Goal: Use online tool/utility: Use online tool/utility

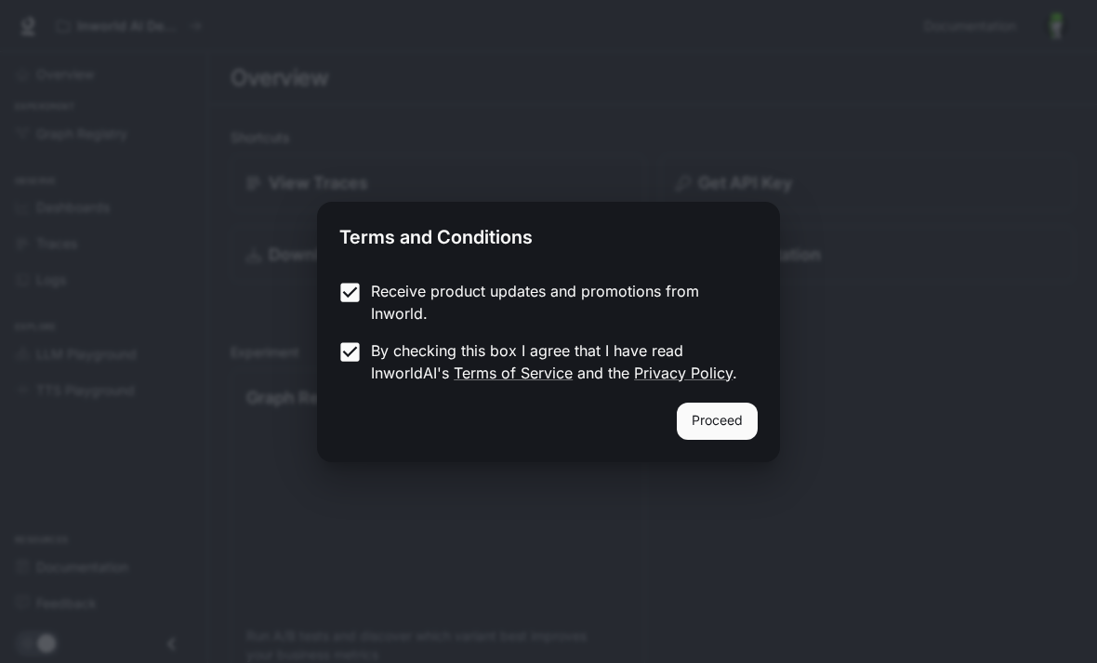
click at [710, 431] on button "Proceed" at bounding box center [717, 421] width 81 height 37
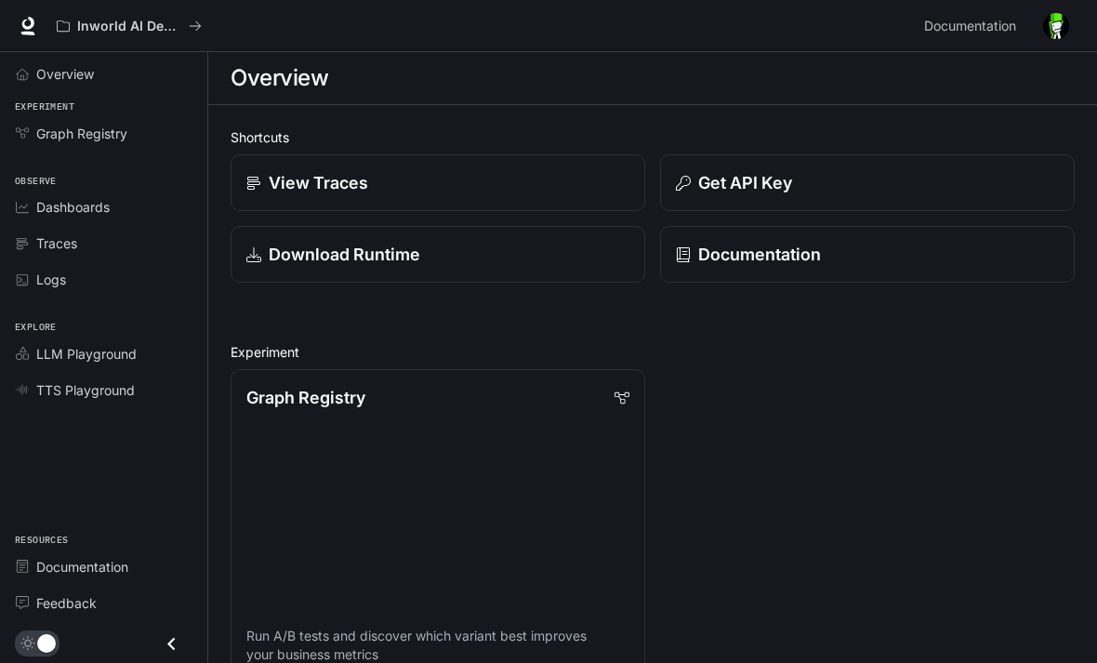
click at [562, 194] on div "View Traces" at bounding box center [437, 182] width 383 height 25
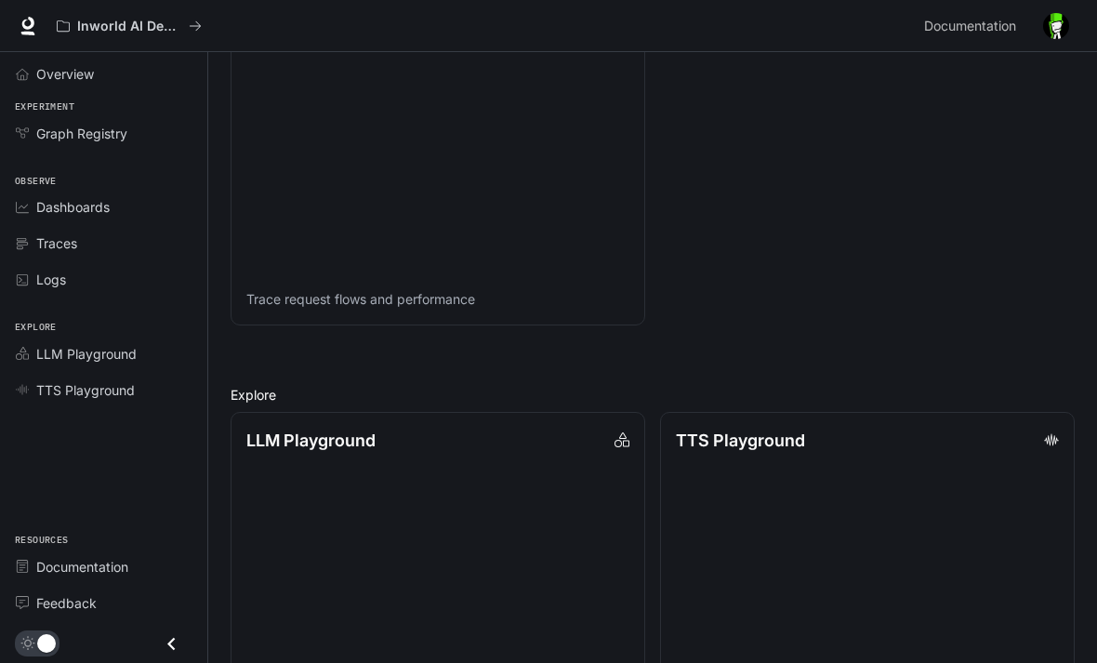
scroll to position [1078, 0]
click at [150, 359] on div "LLM Playground" at bounding box center [113, 354] width 155 height 20
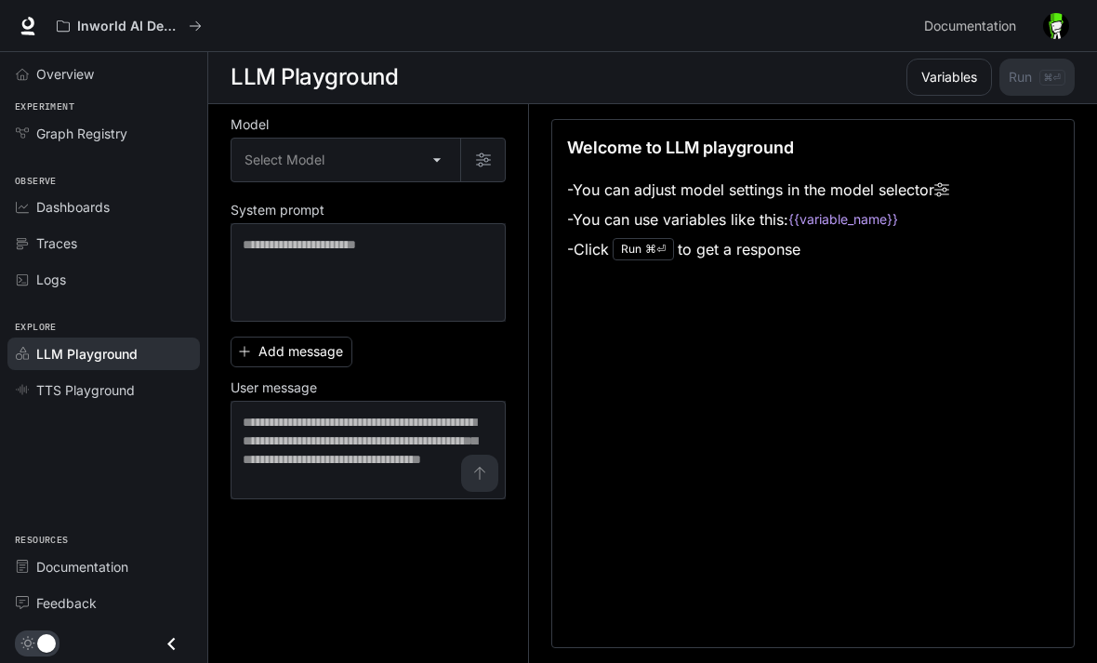
scroll to position [1, 0]
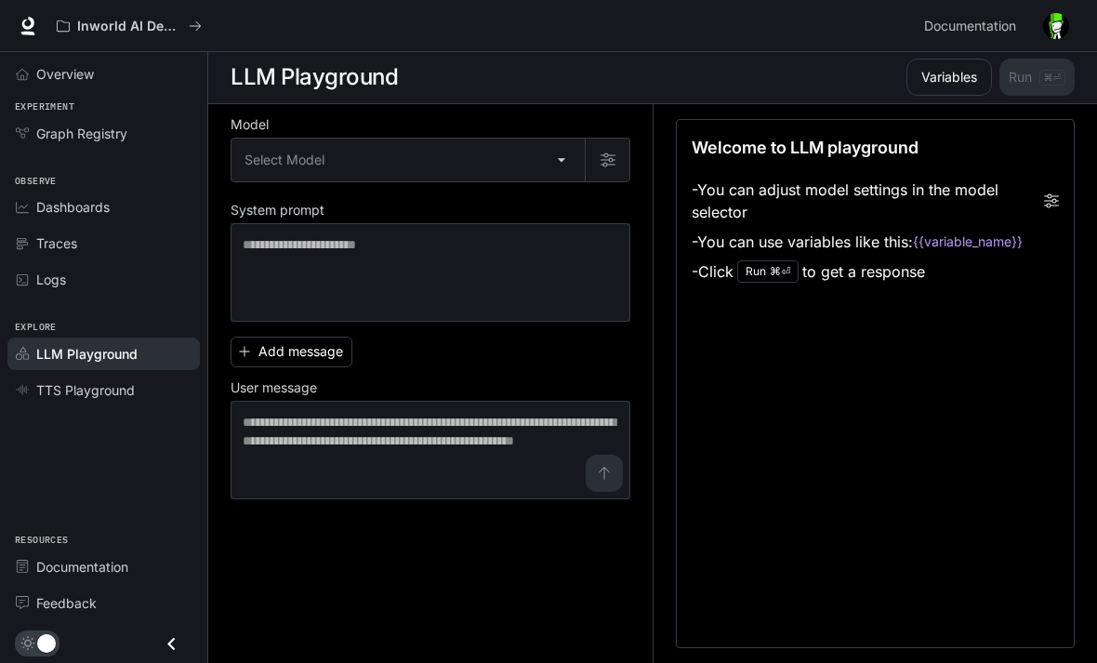
click at [579, 170] on body "Skip to main content Inworld AI Demos Documentation Documentation Portal Overvi…" at bounding box center [548, 331] width 1097 height 664
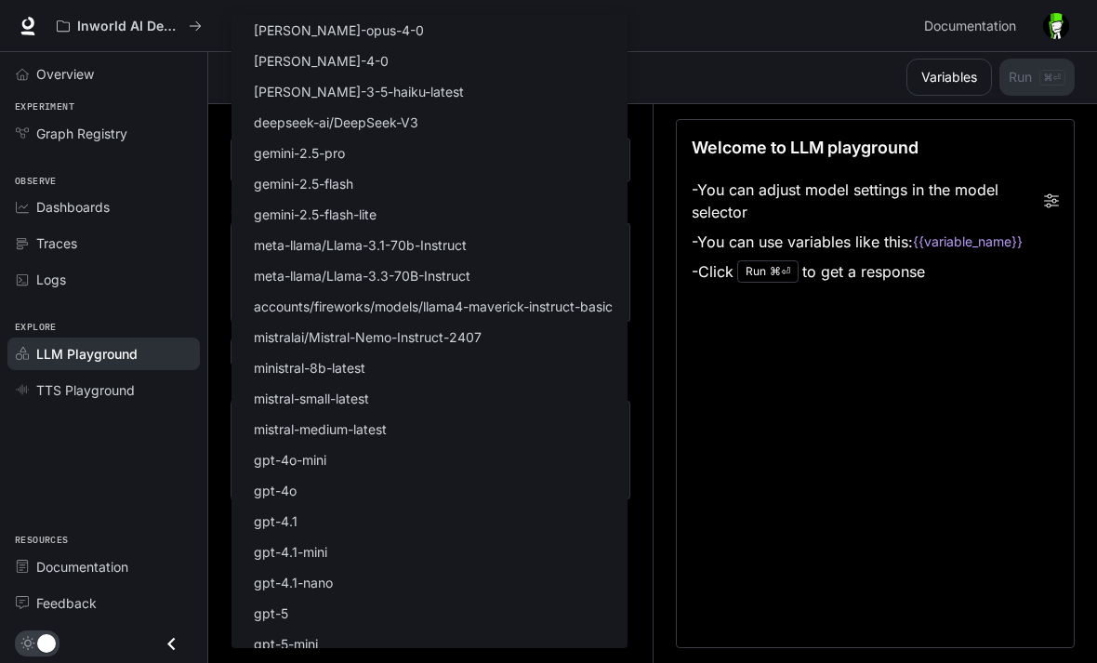
click at [673, 334] on div at bounding box center [548, 331] width 1097 height 663
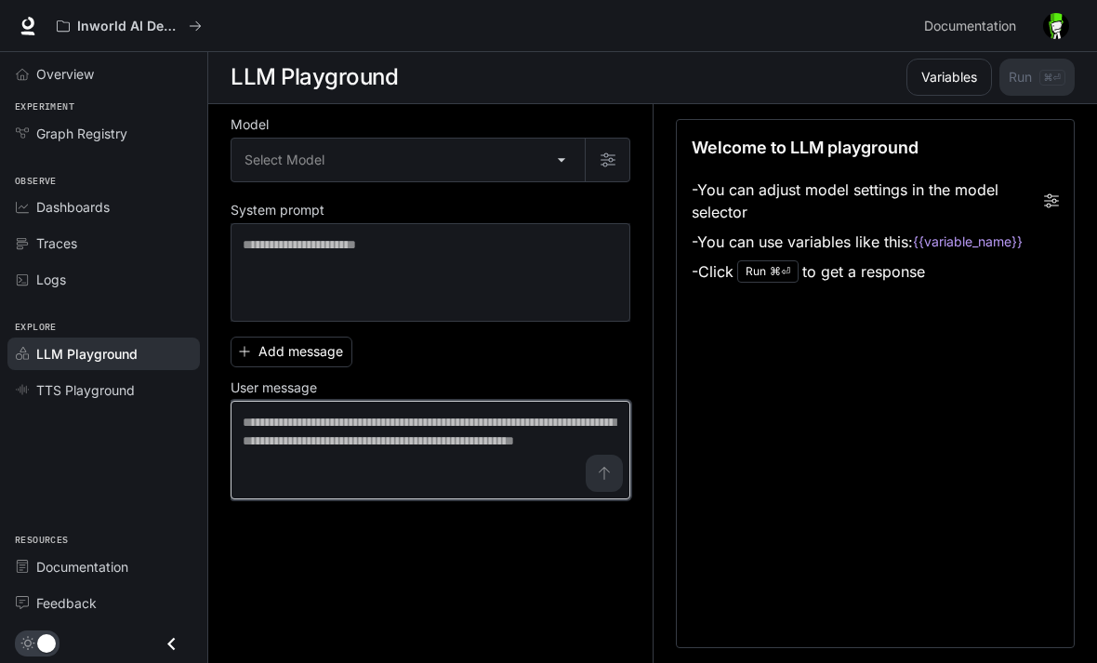
click at [596, 483] on textarea at bounding box center [431, 450] width 376 height 74
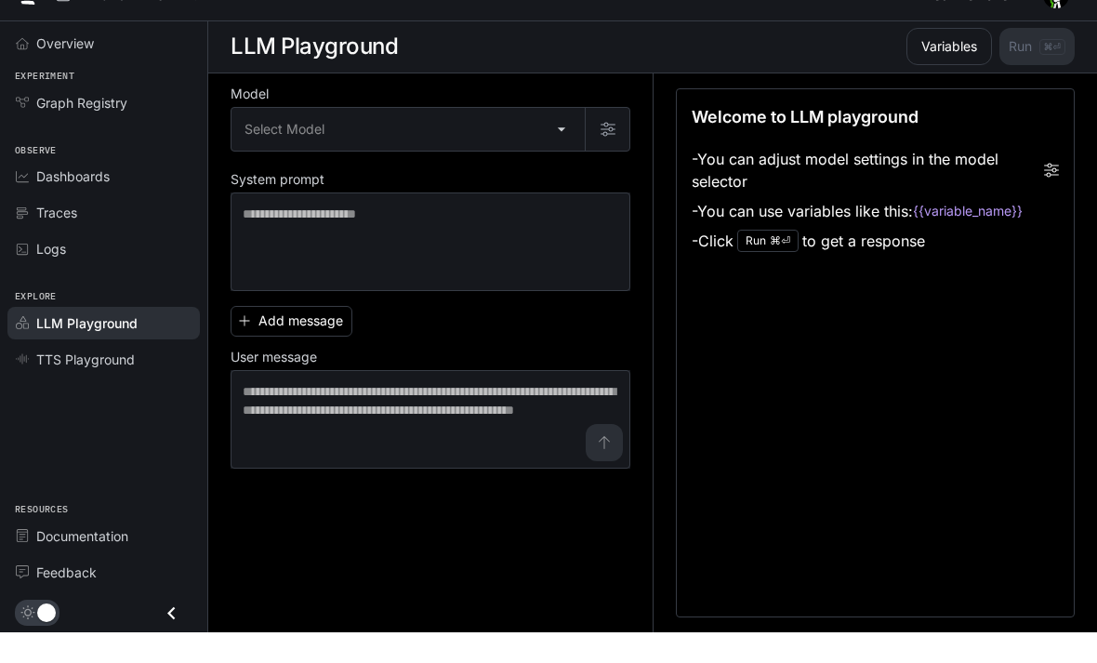
click at [518, 126] on body "Skip to main content Inworld AI Demos Documentation Documentation Portal Overvi…" at bounding box center [548, 331] width 1097 height 664
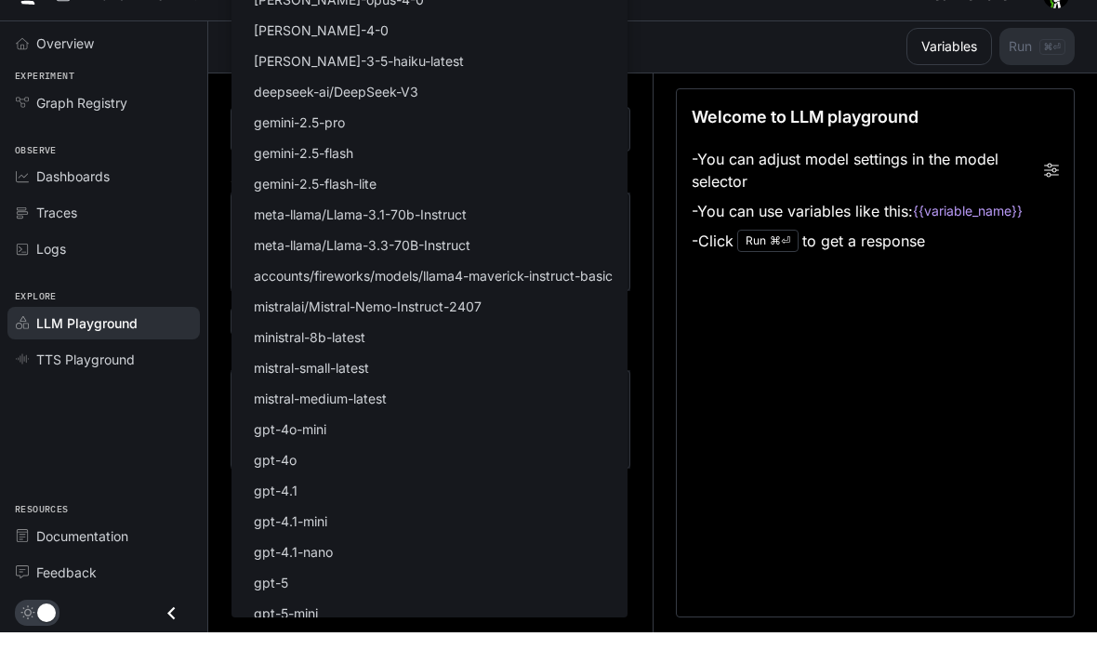
scroll to position [32, 0]
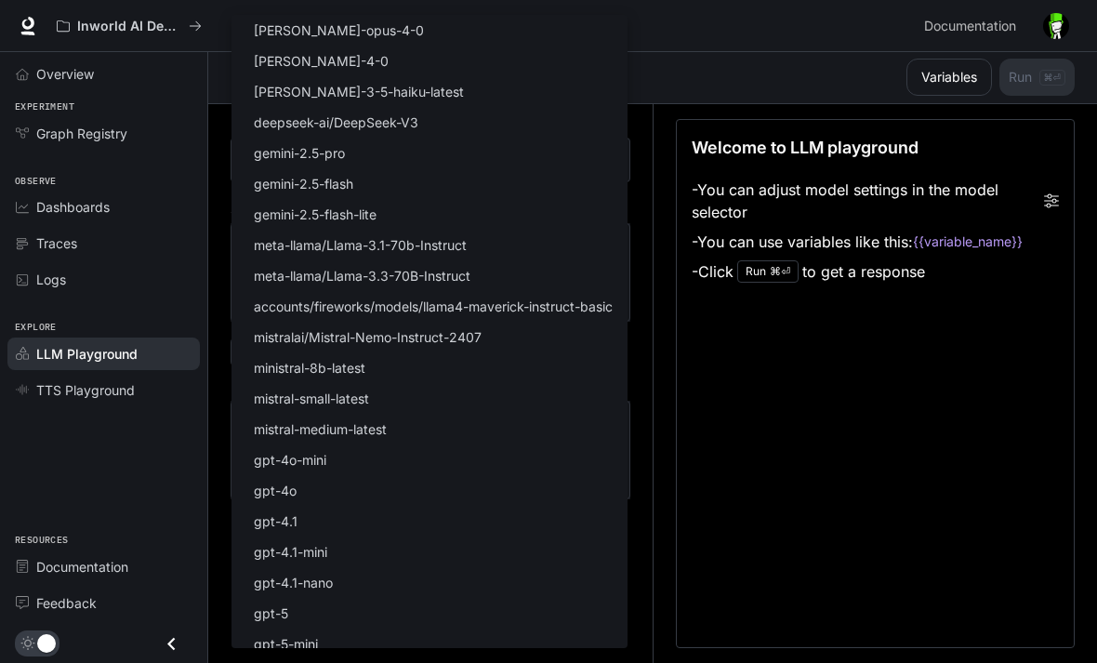
click at [769, 445] on div at bounding box center [548, 331] width 1097 height 663
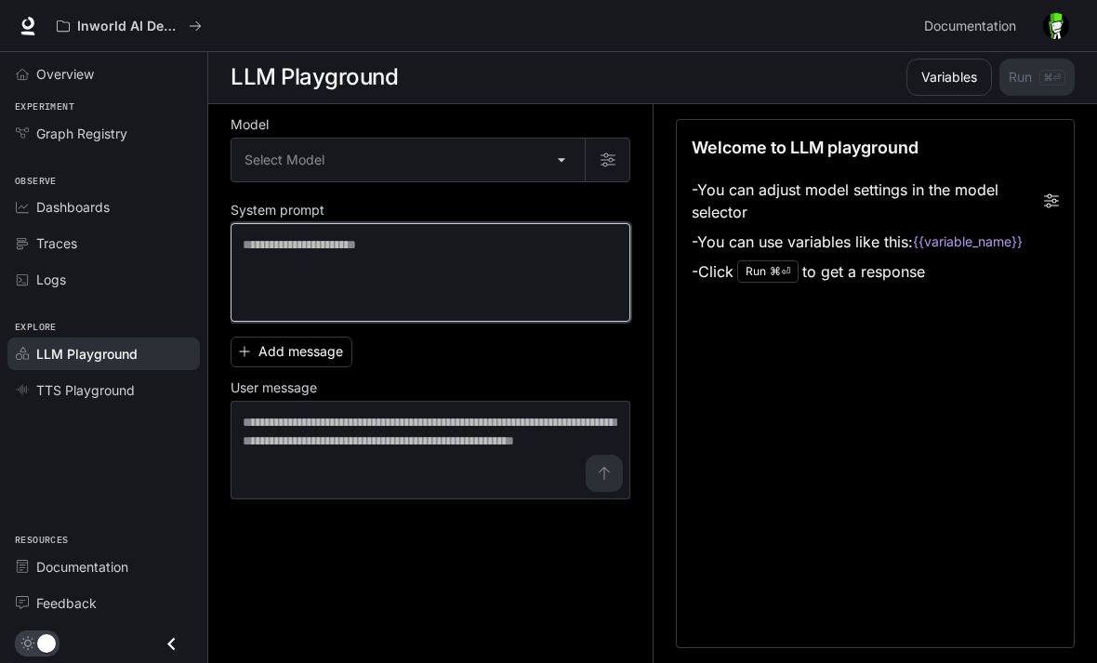
click at [283, 237] on textarea at bounding box center [431, 272] width 376 height 74
type textarea "**********"
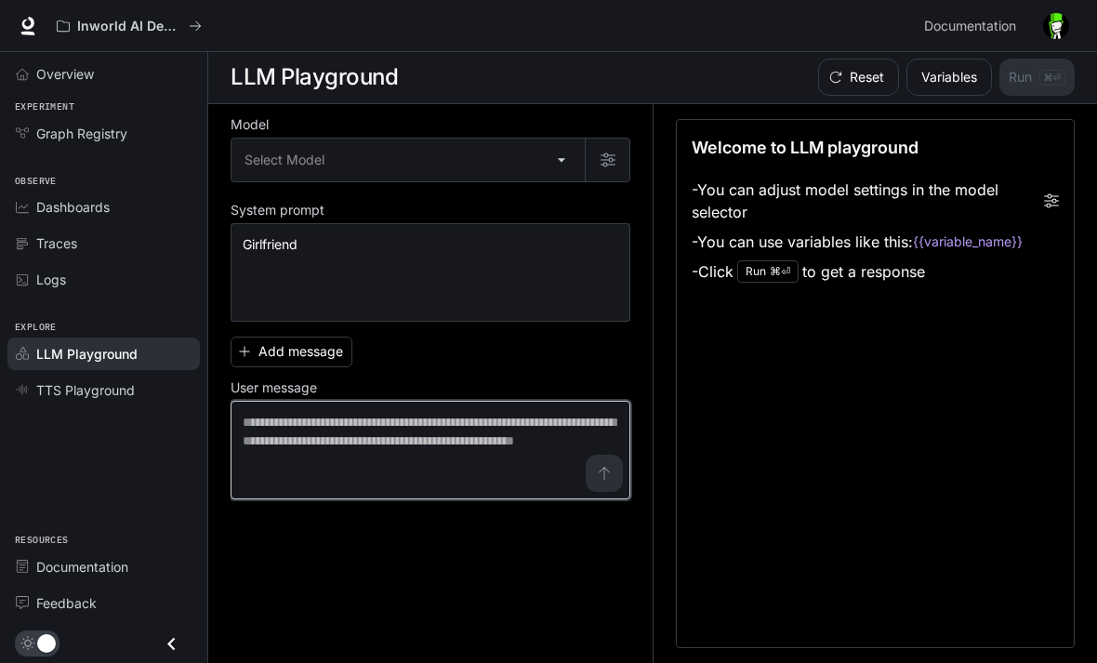
click at [411, 437] on textarea at bounding box center [431, 450] width 376 height 74
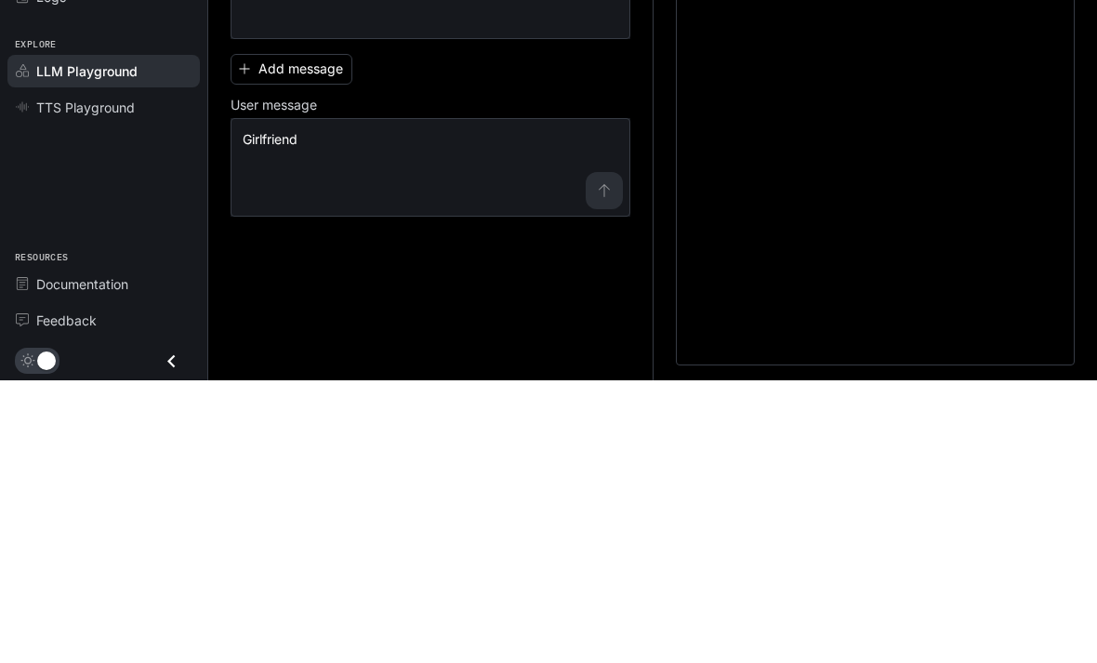
scroll to position [60, 0]
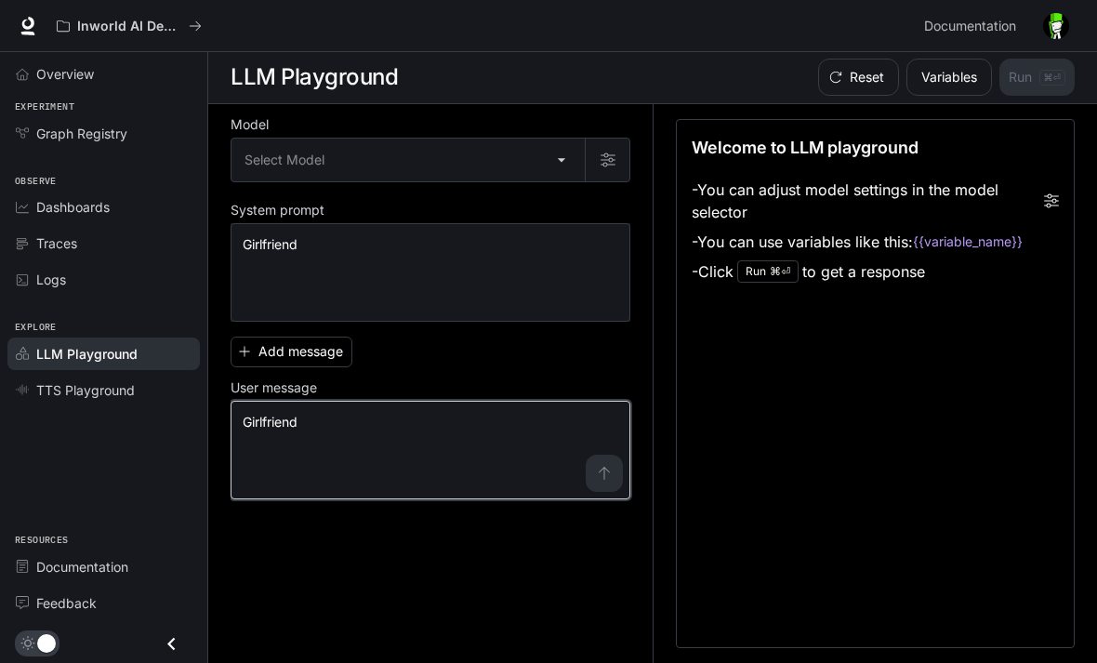
click at [609, 423] on textarea "**********" at bounding box center [431, 450] width 376 height 74
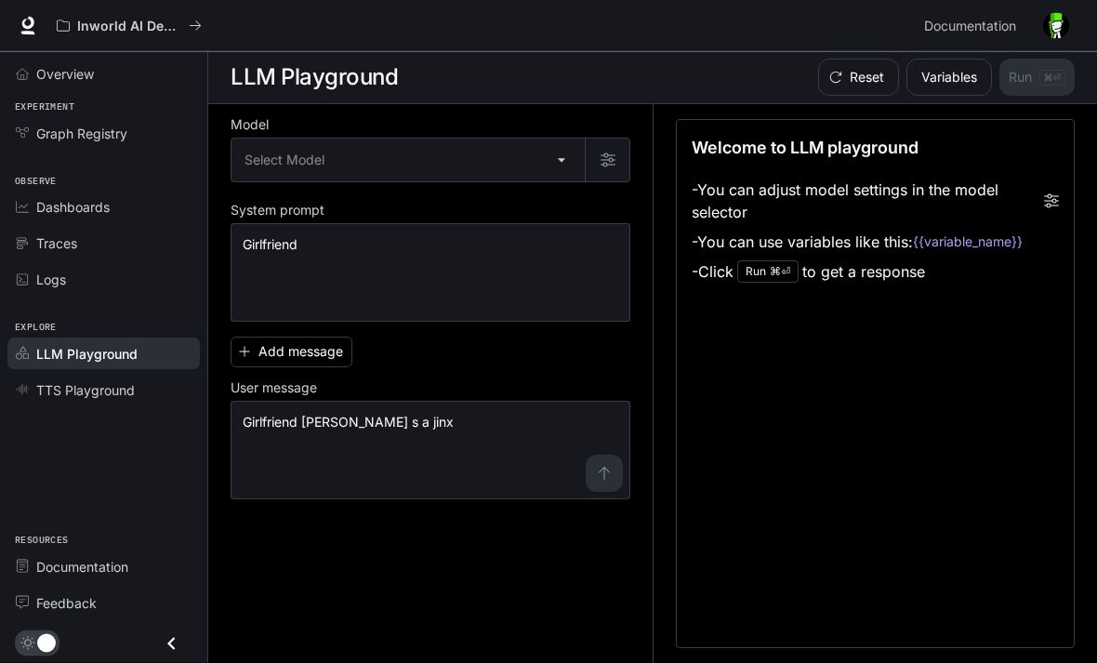
scroll to position [0, 0]
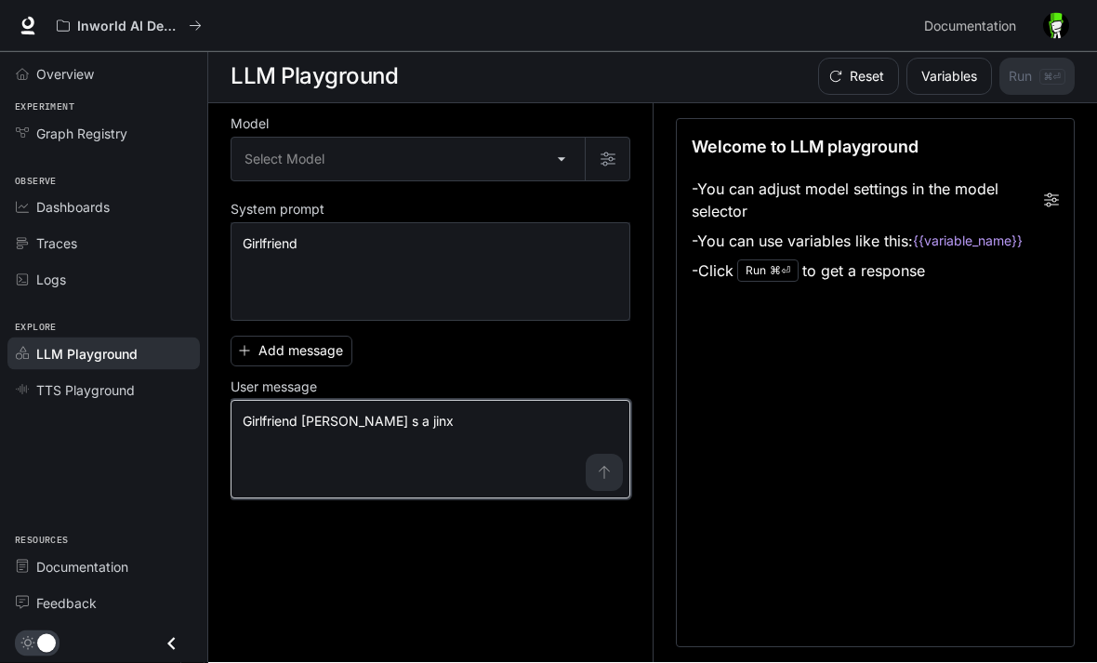
type textarea "**********"
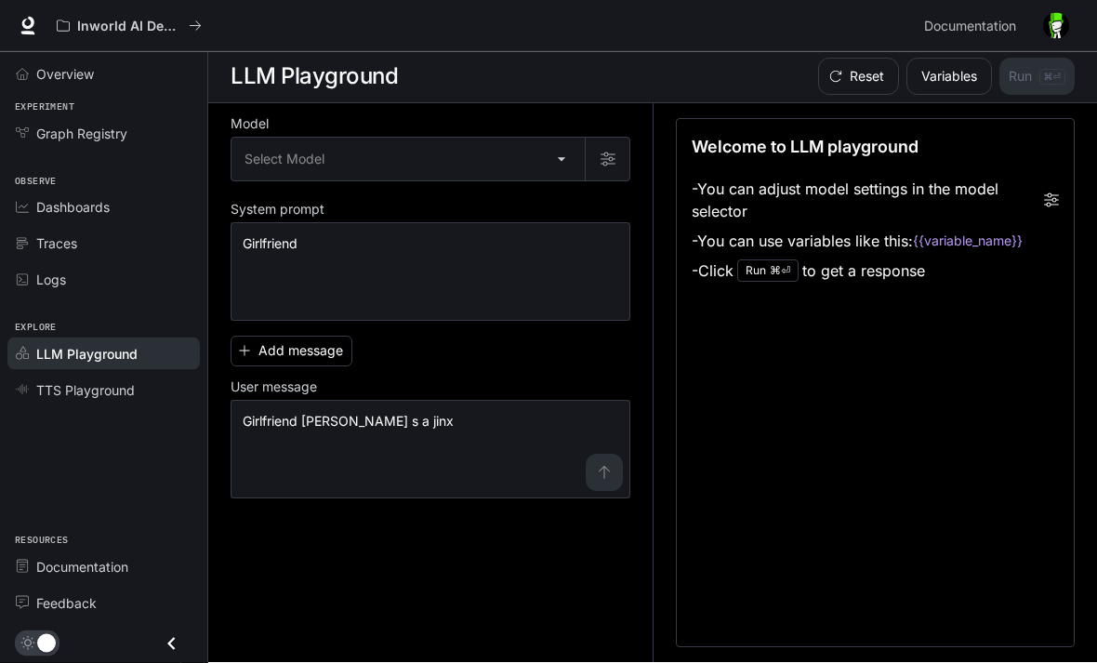
click at [1040, 71] on div "Reset Variables Run ⌘⏎" at bounding box center [943, 77] width 264 height 37
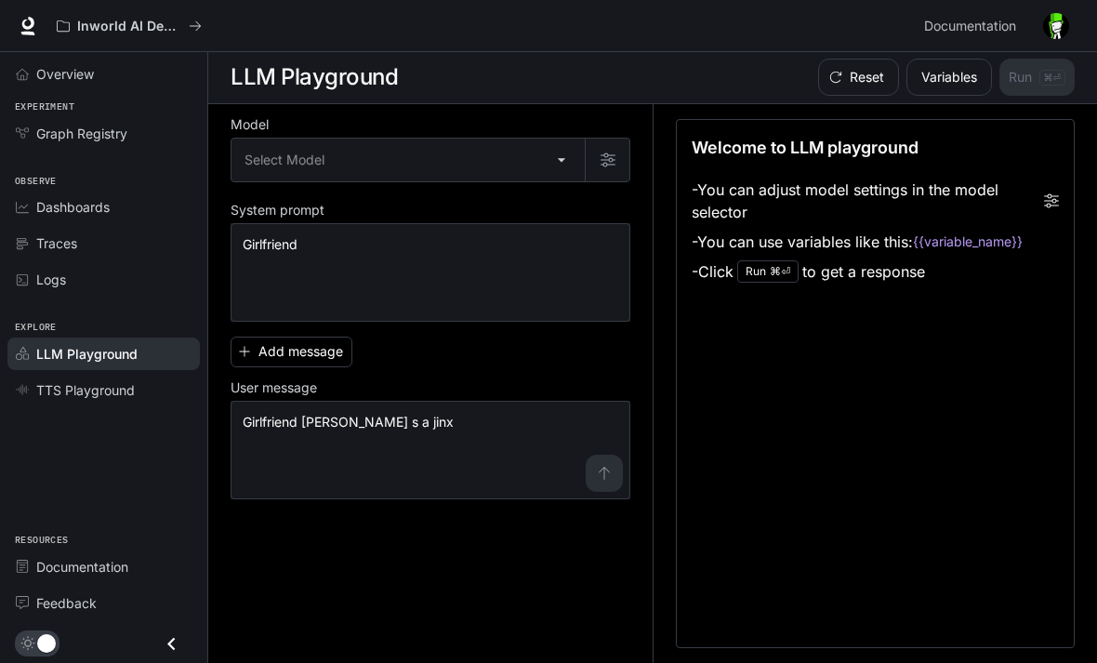
click at [344, 157] on body "**********" at bounding box center [548, 331] width 1097 height 664
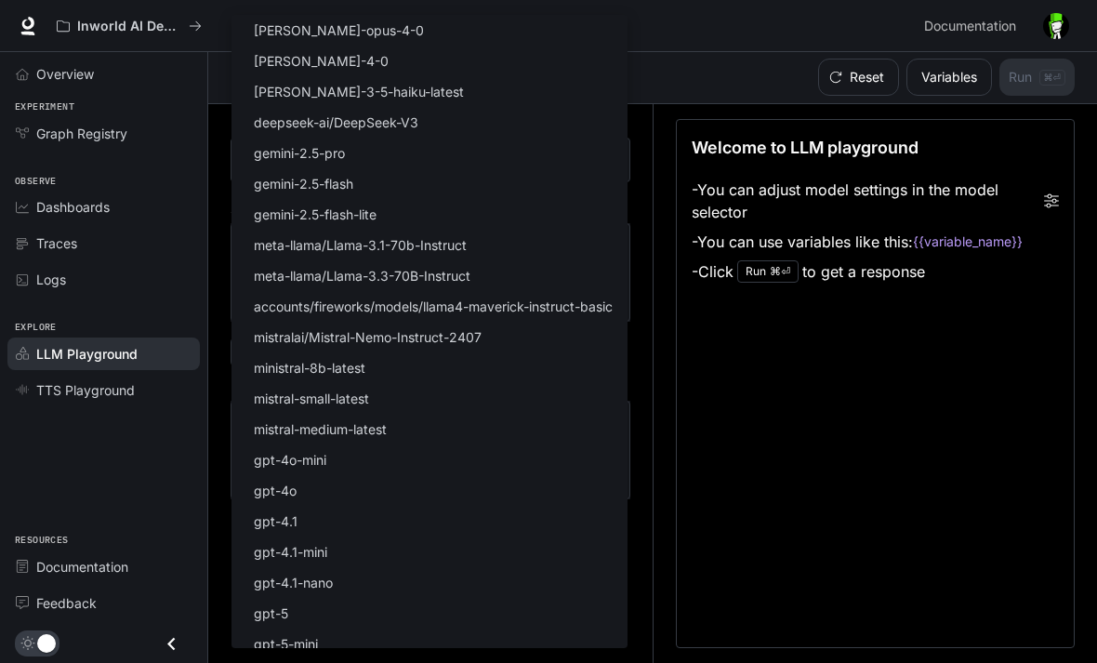
click at [302, 285] on li "meta-llama/Llama-3.3-70B-Instruct" at bounding box center [430, 275] width 396 height 31
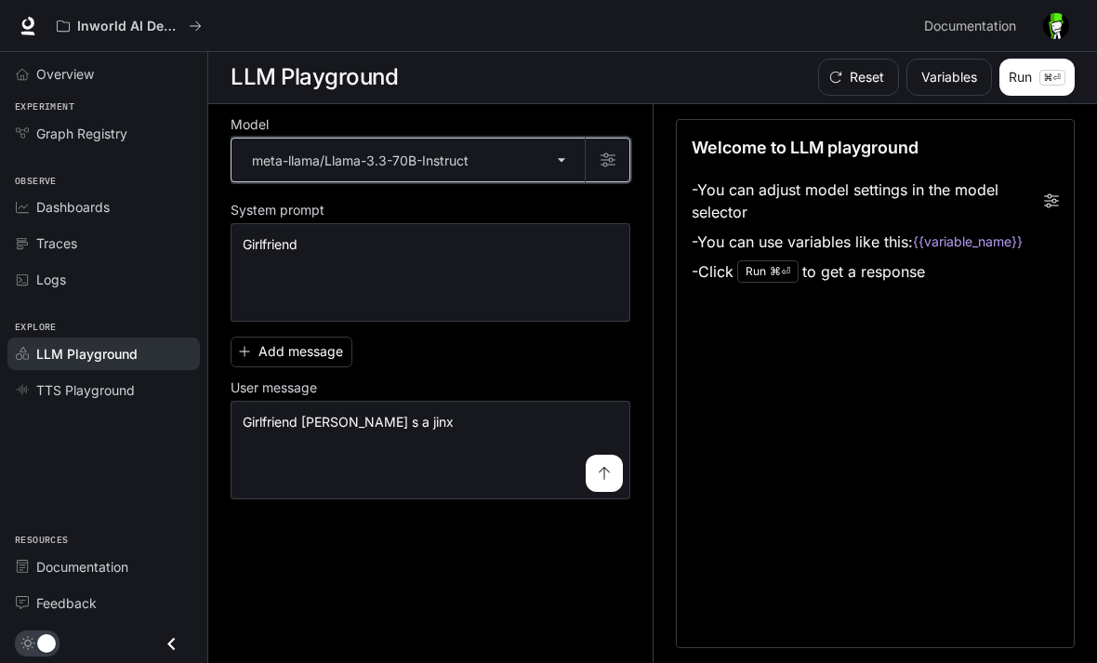
type input "**********"
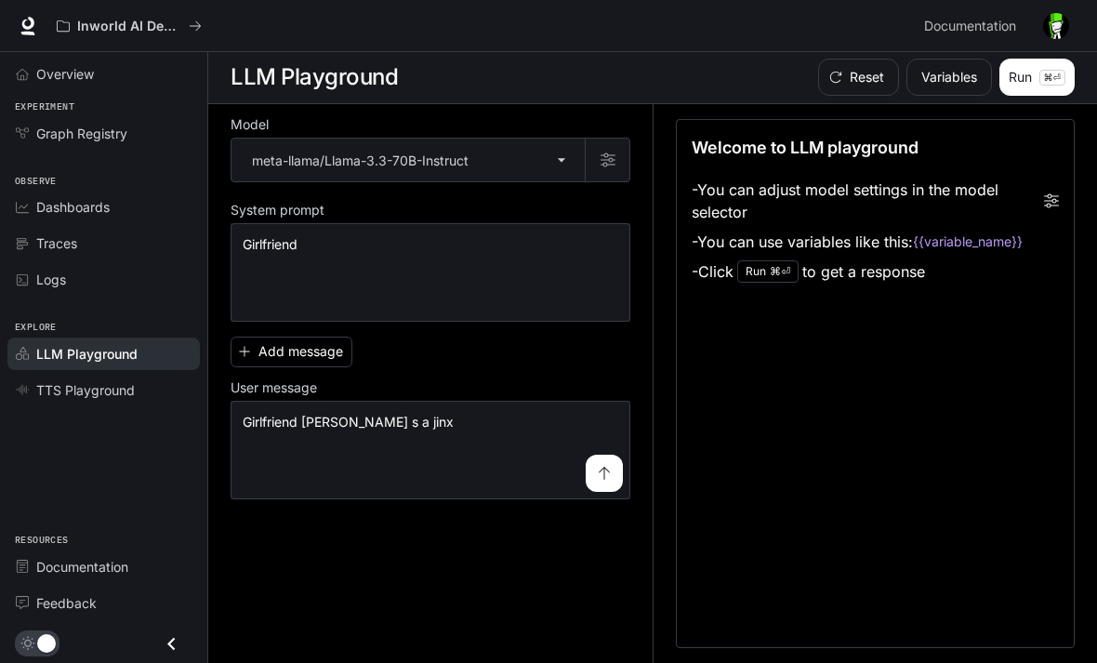
click at [1047, 76] on p "⌘⏎" at bounding box center [1053, 78] width 26 height 16
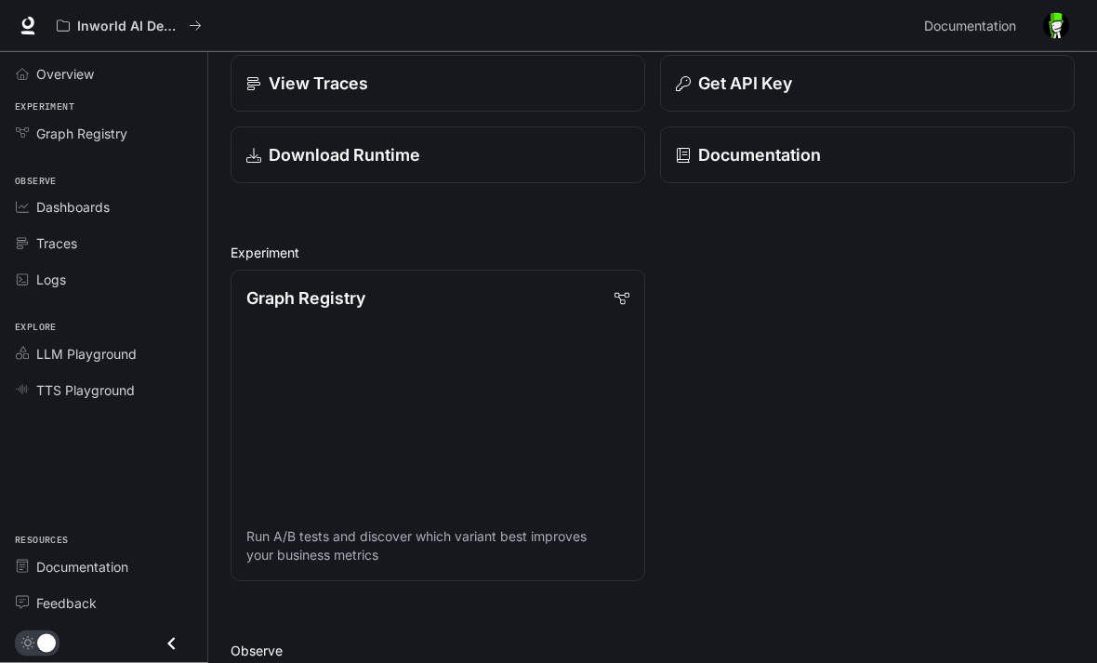
scroll to position [99, 0]
click at [145, 583] on link "Documentation" at bounding box center [103, 566] width 192 height 33
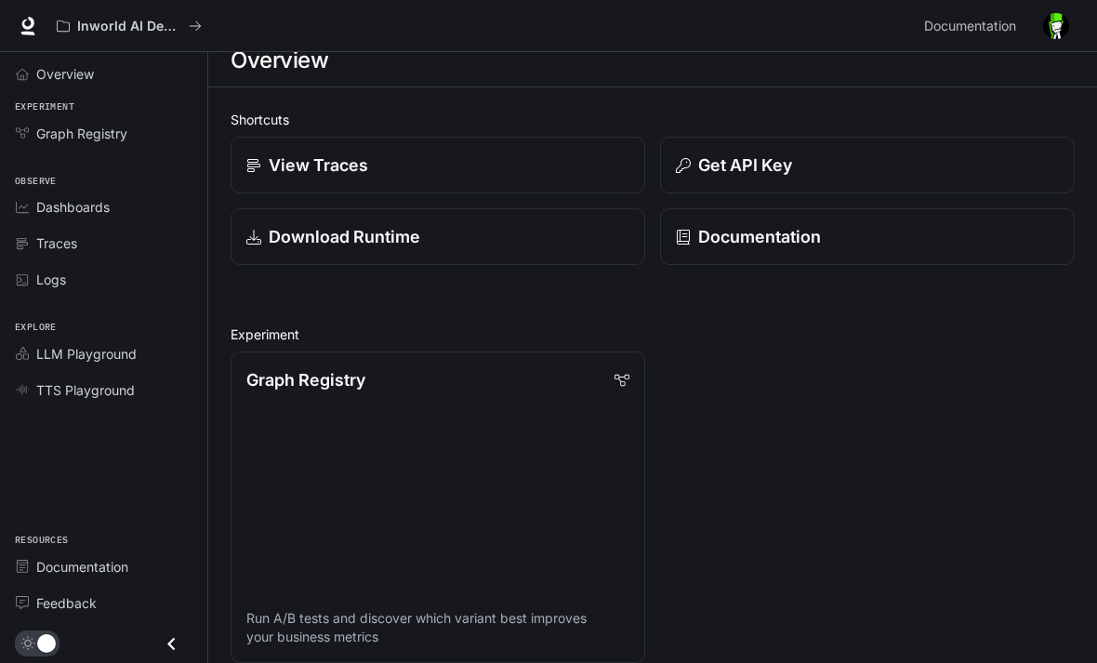
scroll to position [7, 0]
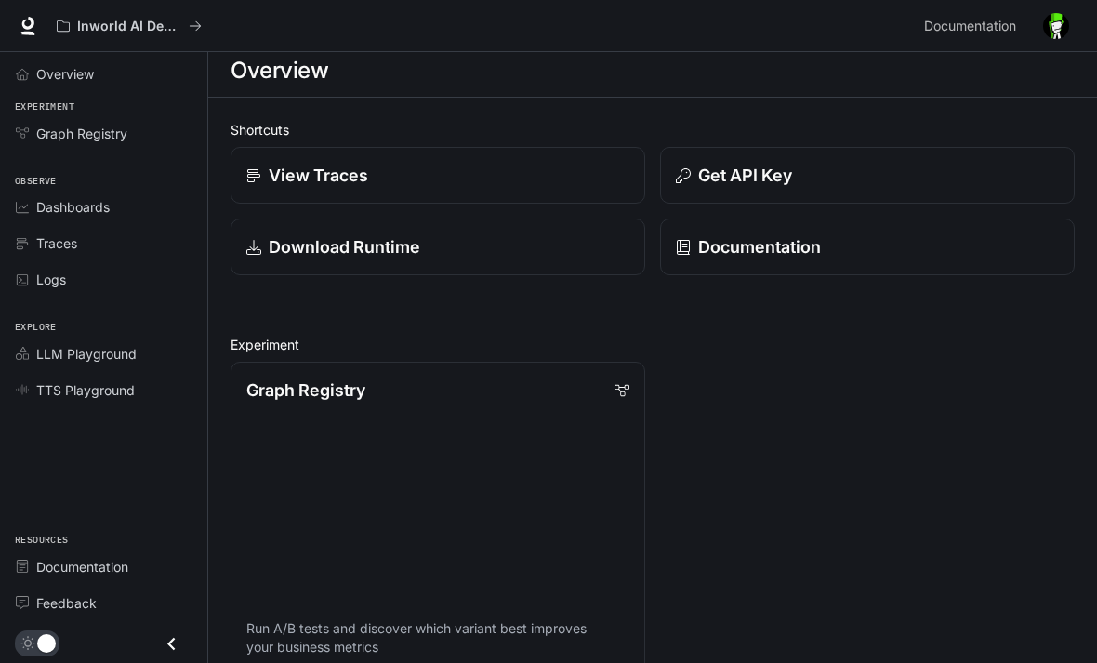
click at [633, 373] on link "Graph Registry Run A/B tests and discover which variant best improves your busi…" at bounding box center [438, 517] width 415 height 311
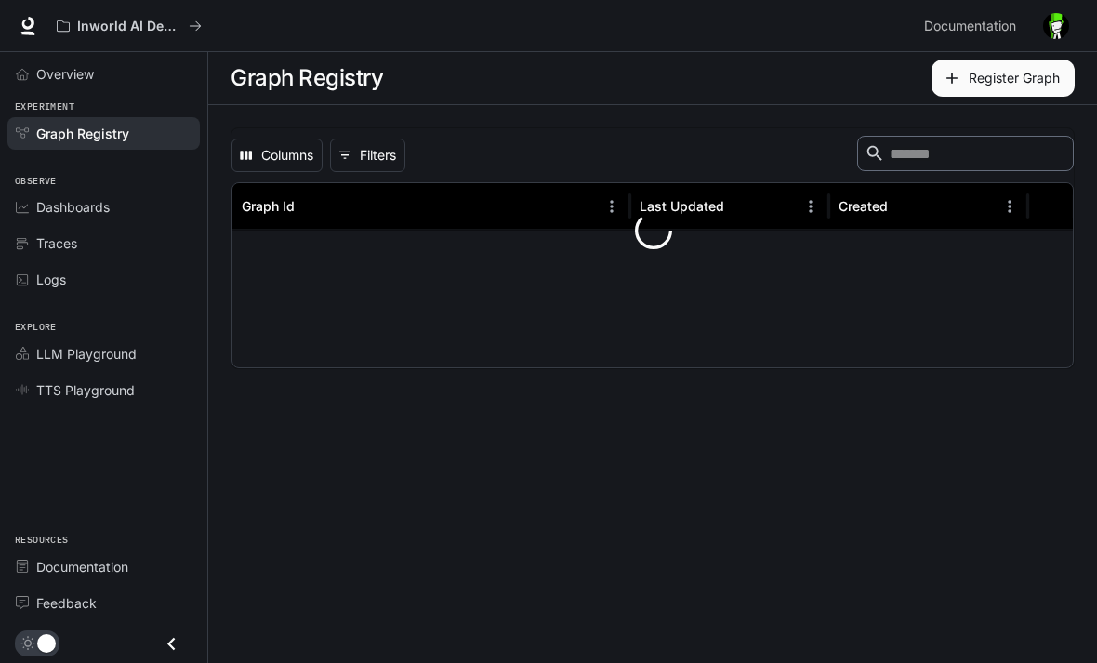
click at [627, 396] on main "Graph Registry Register Graph Columns 0 Filters ​ Graph Id Last Updated Created" at bounding box center [652, 357] width 889 height 611
